Goal: Find specific page/section: Find specific page/section

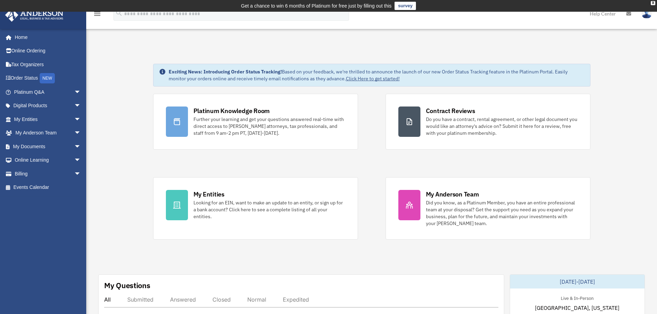
scroll to position [520, 0]
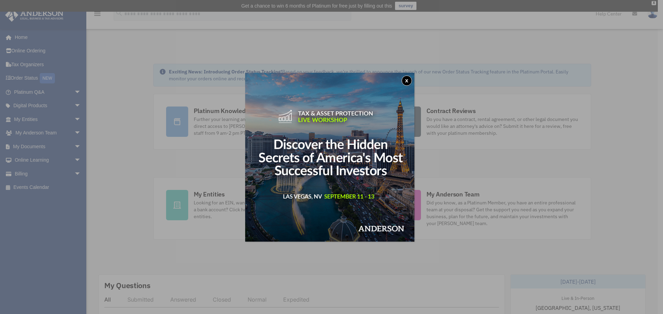
click at [409, 81] on button "x" at bounding box center [406, 81] width 10 height 10
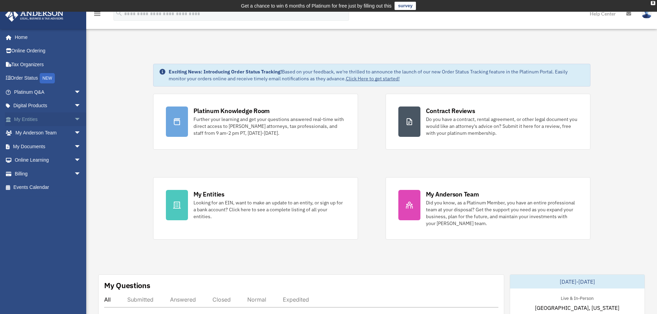
click at [13, 115] on link "My Entities arrow_drop_down" at bounding box center [48, 119] width 87 height 14
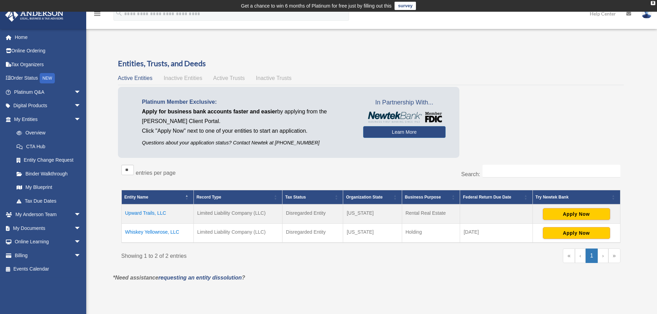
scroll to position [520, 0]
click at [157, 214] on td "Upward Trails, LLC" at bounding box center [157, 214] width 72 height 19
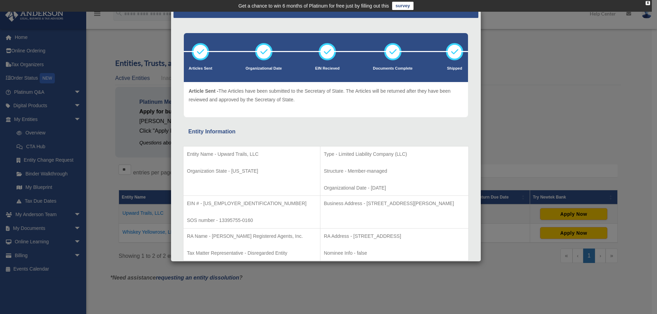
scroll to position [0, 0]
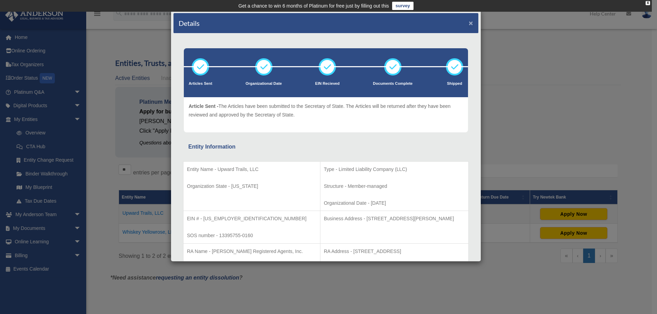
click at [469, 21] on button "×" at bounding box center [471, 22] width 4 height 7
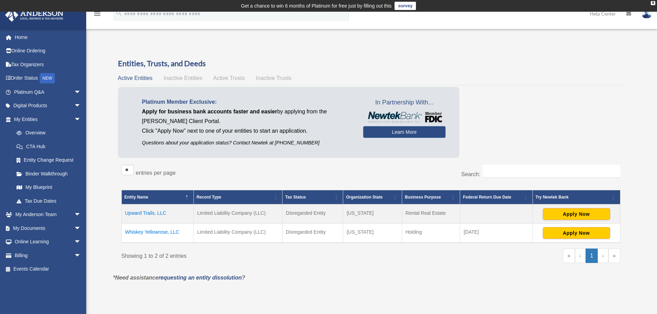
click at [137, 215] on td "Upward Trails, LLC" at bounding box center [157, 214] width 72 height 19
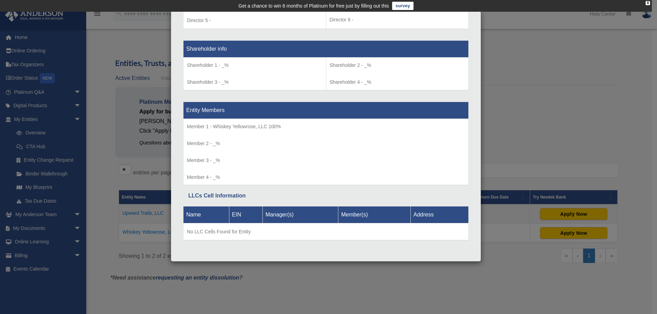
scroll to position [563, 0]
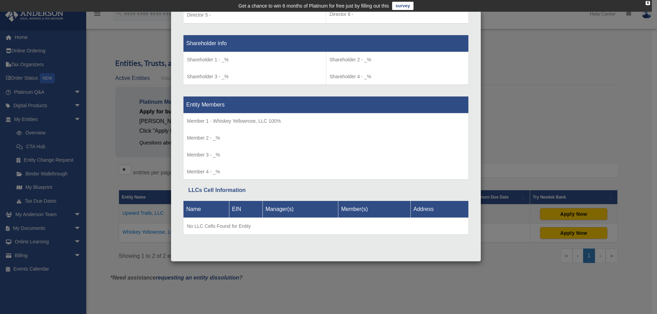
click at [539, 62] on div "Details × Articles Sent Organizational Date" at bounding box center [328, 157] width 657 height 314
